Goal: Task Accomplishment & Management: Manage account settings

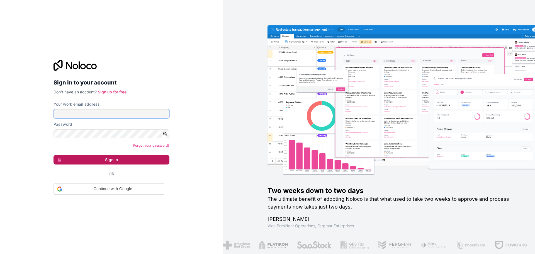
type input "talibalrubai"
click at [110, 156] on button "Sign in" at bounding box center [112, 159] width 116 height 9
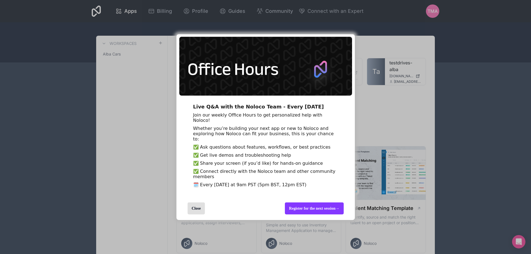
click at [201, 214] on div "Close" at bounding box center [197, 208] width 18 height 12
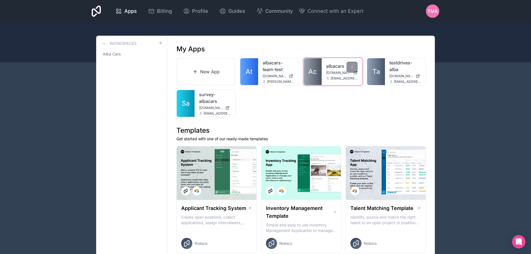
click at [315, 69] on span "Ac" at bounding box center [312, 71] width 9 height 9
